Goal: Download file/media

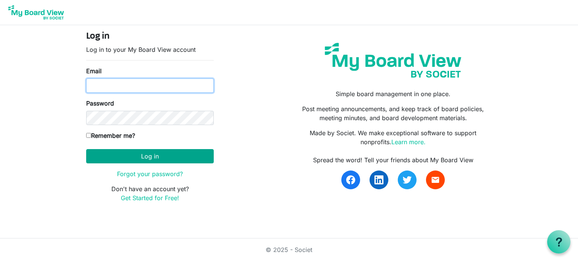
type input "[EMAIL_ADDRESS][DOMAIN_NAME]"
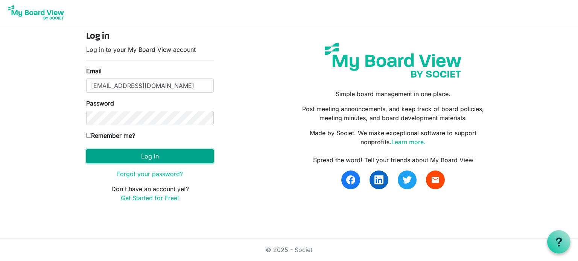
click at [140, 157] on button "Log in" at bounding box center [150, 156] width 128 height 14
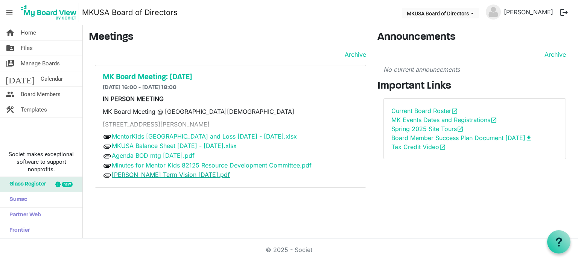
click at [141, 176] on link "MK Long Term Vision 9-8-25.pdf" at bounding box center [171, 175] width 118 height 8
click at [131, 167] on link "Minutes for Mentor Kids 82125 Resource Development Committee.pdf" at bounding box center [212, 166] width 200 height 8
click at [137, 156] on link "Agenda BOD mtg Sept 16 2025.pdf" at bounding box center [153, 156] width 83 height 8
click at [139, 144] on link "MKUSA Balance Sheet Aug 2024 - July 2025.xlsx" at bounding box center [174, 146] width 125 height 8
click at [145, 135] on link "MentorKids USA_Profit and Loss Aug 2024 - July 2025.xlsx" at bounding box center [204, 137] width 185 height 8
